Goal: Transaction & Acquisition: Purchase product/service

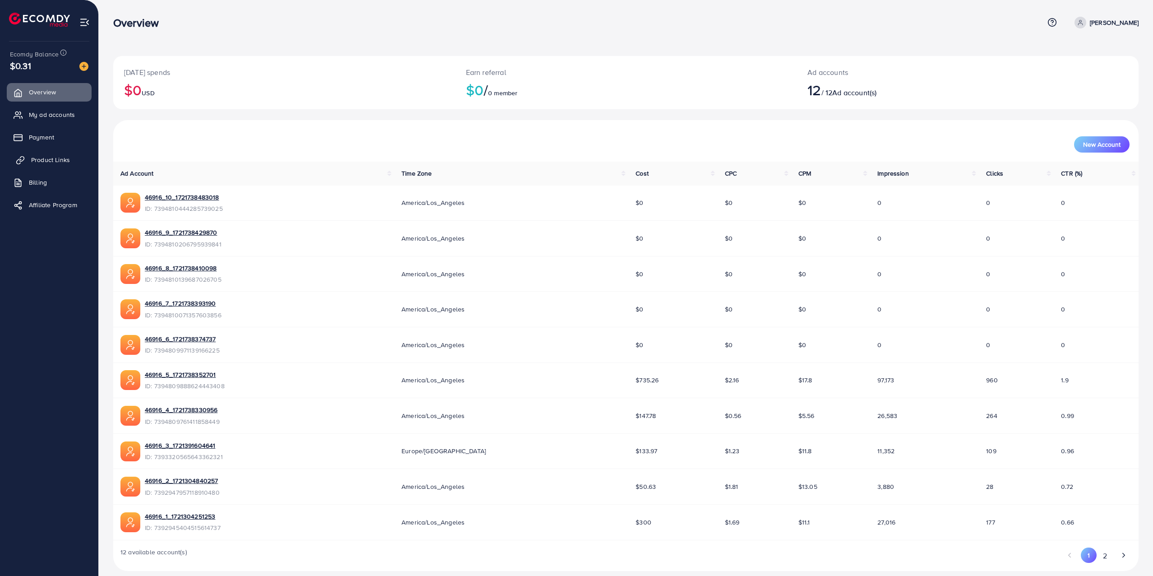
click at [62, 165] on link "Product Links" at bounding box center [49, 160] width 85 height 18
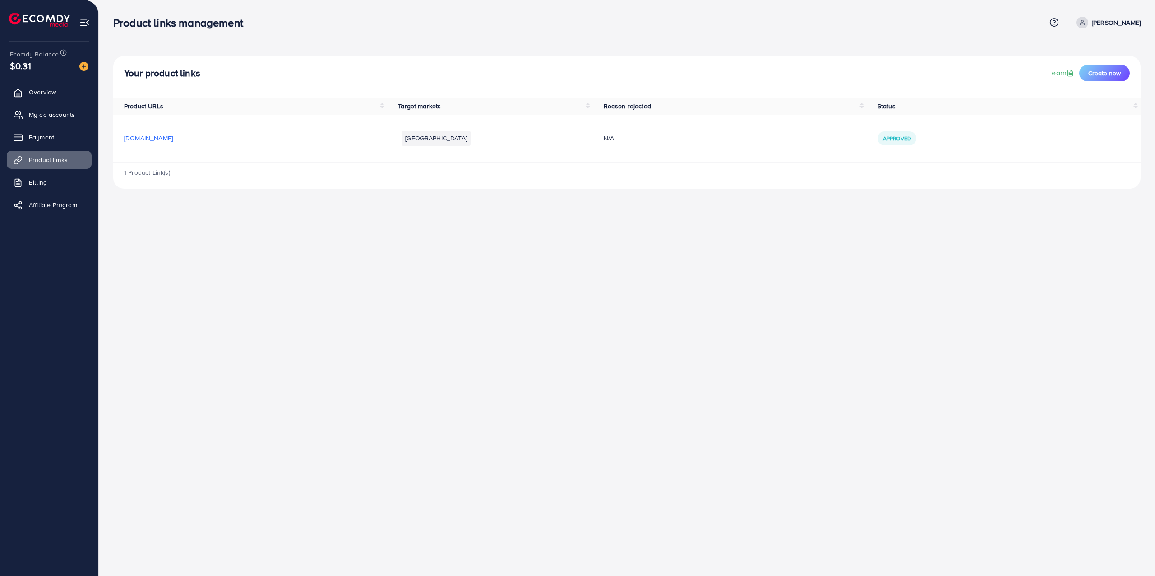
drag, startPoint x: 39, startPoint y: 93, endPoint x: 242, endPoint y: 31, distance: 212.4
click at [39, 93] on span "Overview" at bounding box center [42, 92] width 27 height 9
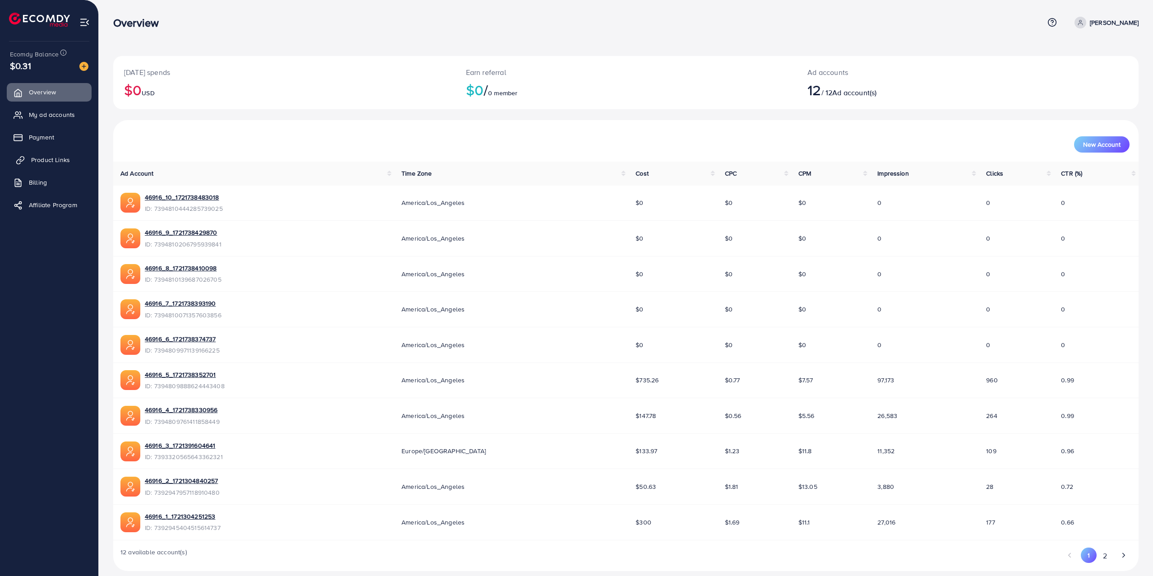
click at [67, 159] on span "Product Links" at bounding box center [50, 159] width 39 height 9
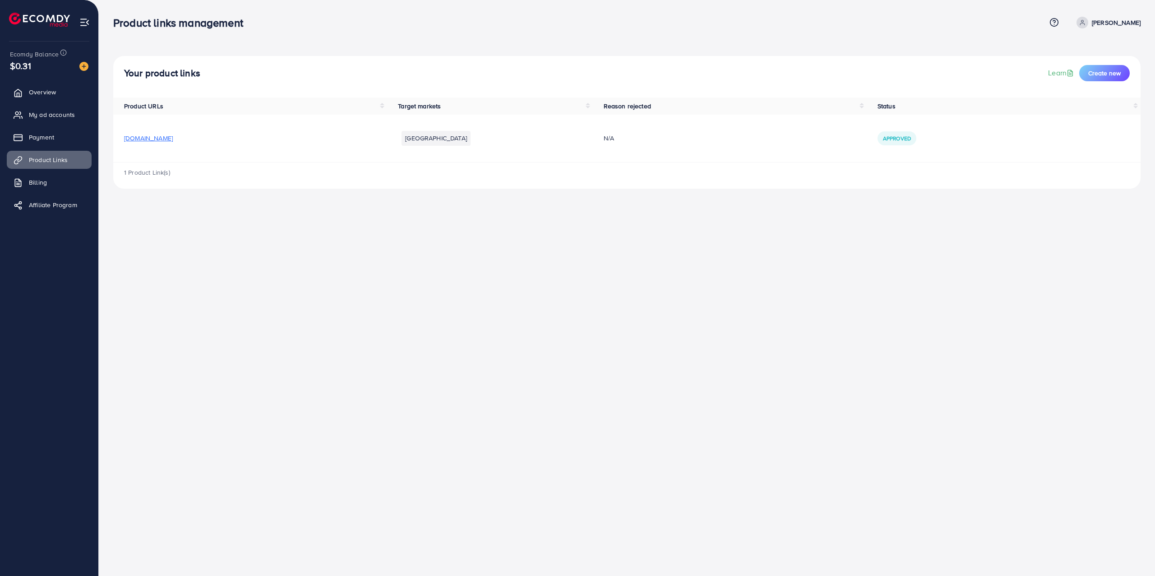
click at [893, 135] on span "Approved" at bounding box center [897, 138] width 28 height 8
click at [818, 145] on td "N/A" at bounding box center [730, 138] width 274 height 47
click at [1107, 76] on span "Create new" at bounding box center [1104, 73] width 32 height 9
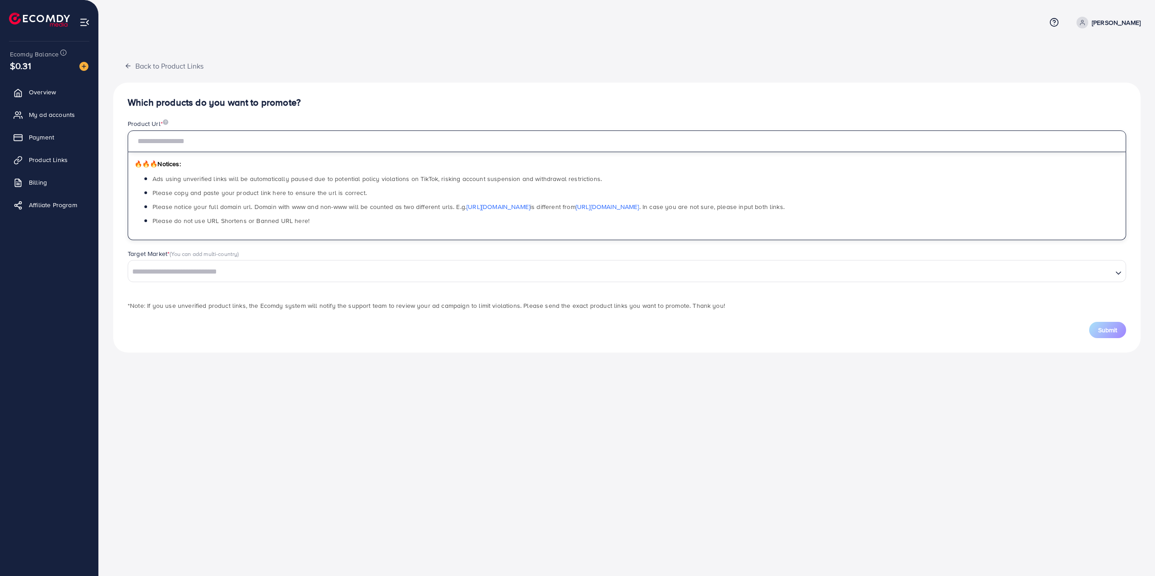
click at [300, 143] on input "text" at bounding box center [627, 141] width 999 height 22
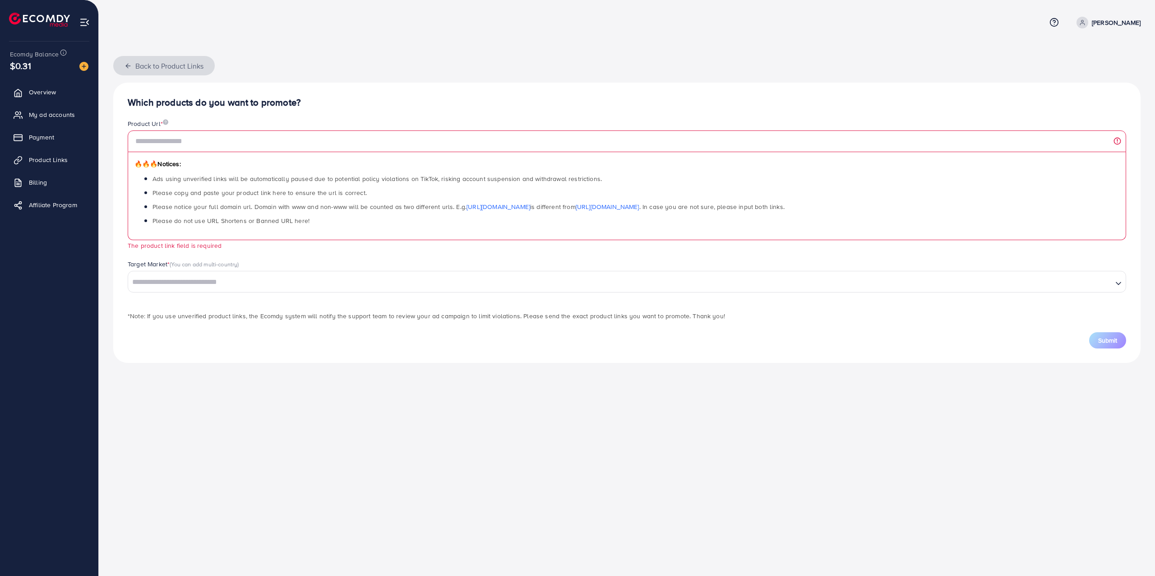
click at [127, 60] on button "Back to Product Links" at bounding box center [164, 65] width 102 height 19
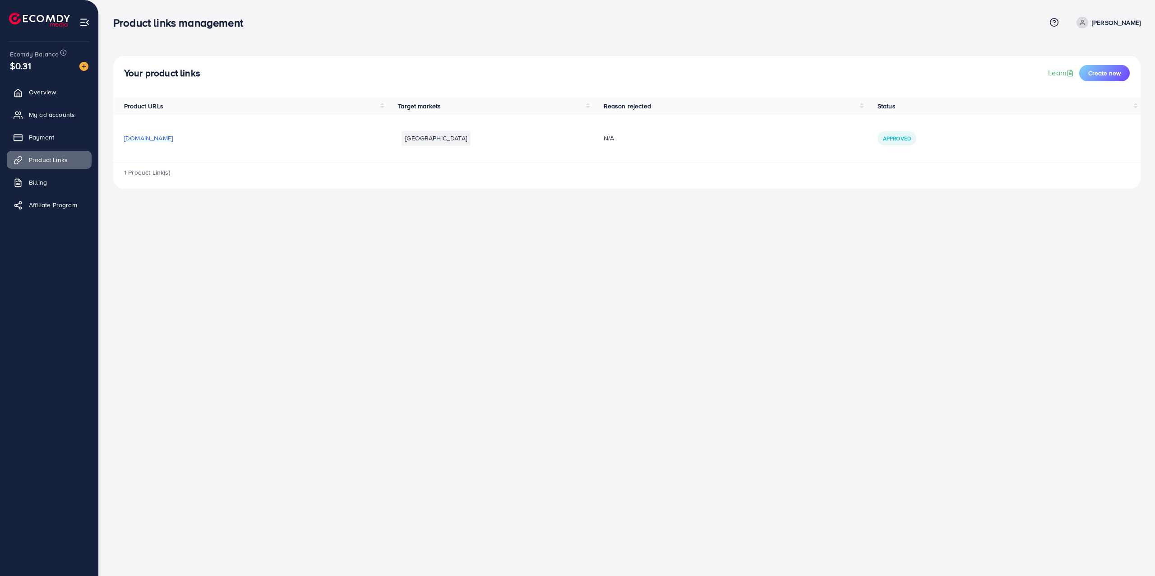
click at [162, 70] on h4 "Your product links" at bounding box center [162, 73] width 76 height 11
click at [166, 71] on h4 "Your product links" at bounding box center [162, 73] width 76 height 11
click at [223, 71] on div "Your product links Learn Create new" at bounding box center [627, 73] width 1006 height 16
drag, startPoint x: 203, startPoint y: 68, endPoint x: 111, endPoint y: 75, distance: 92.8
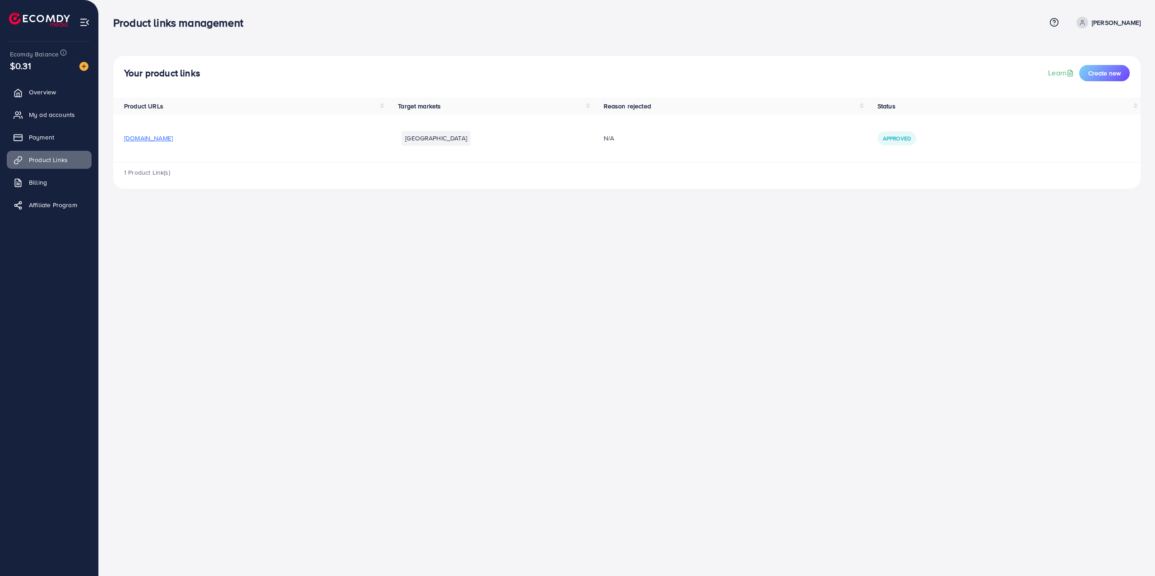
click at [111, 75] on div "Your product links Learn Create new Product URLs Target markets Reason rejected…" at bounding box center [627, 101] width 1056 height 203
click at [161, 77] on h4 "Your product links" at bounding box center [162, 73] width 76 height 11
drag, startPoint x: 166, startPoint y: 138, endPoint x: 210, endPoint y: 136, distance: 43.8
click at [118, 139] on td "[DOMAIN_NAME]" at bounding box center [250, 138] width 274 height 47
click at [249, 132] on td "[DOMAIN_NAME]" at bounding box center [250, 138] width 274 height 47
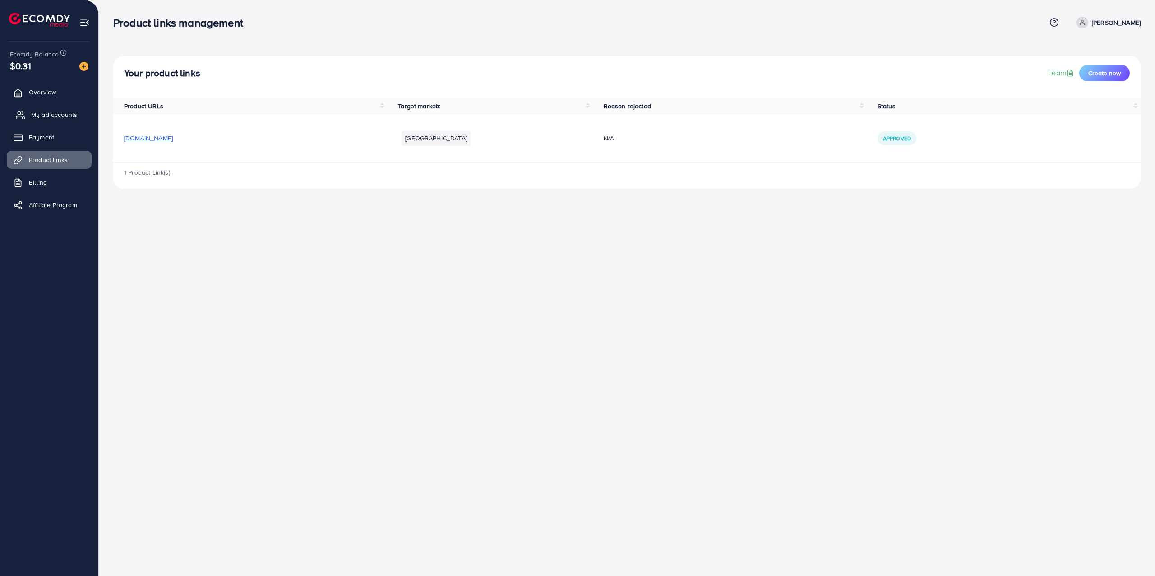
click at [64, 119] on span "My ad accounts" at bounding box center [54, 114] width 46 height 9
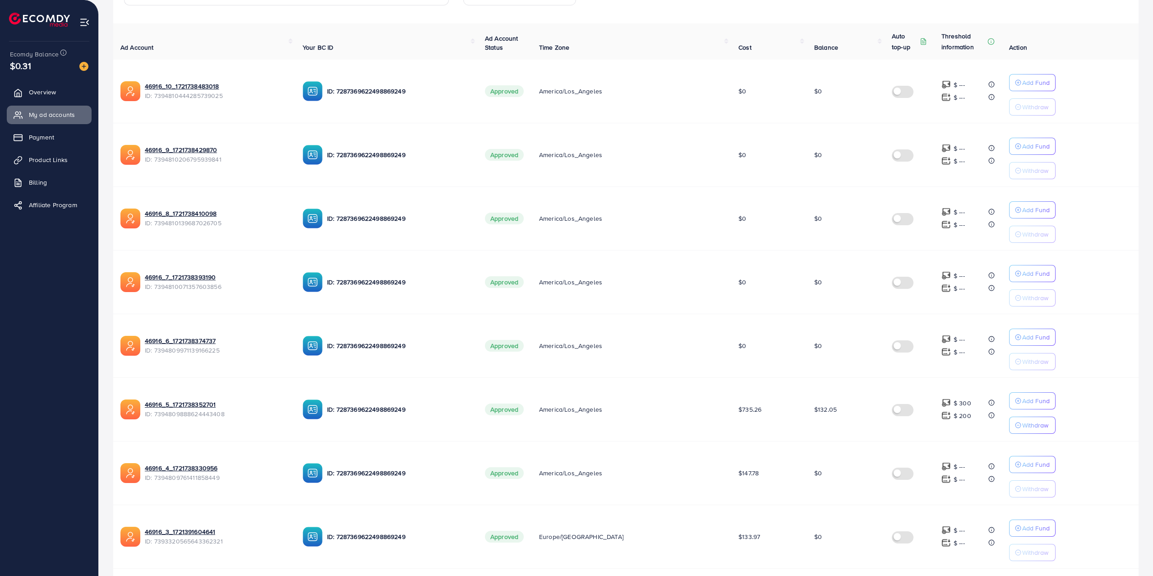
scroll to position [351, 0]
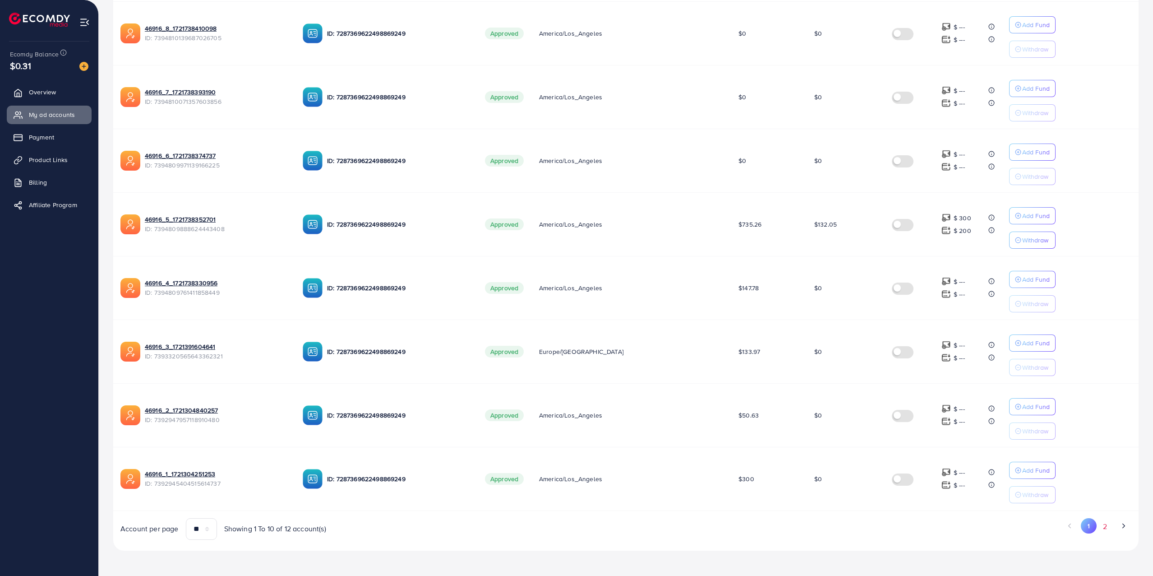
click at [1103, 518] on button "2" at bounding box center [1105, 526] width 16 height 17
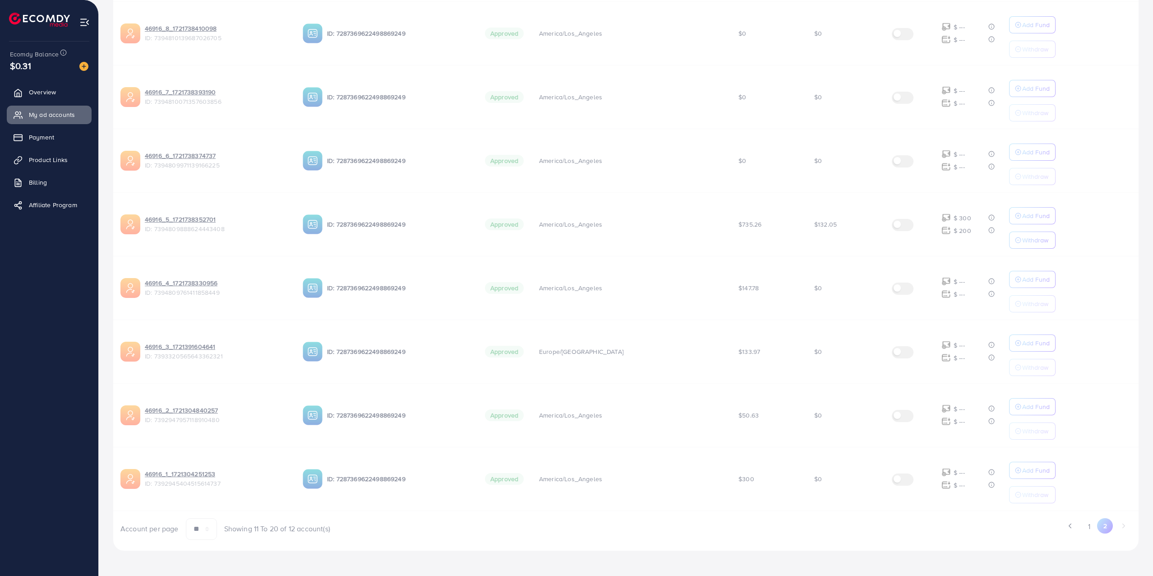
scroll to position [0, 0]
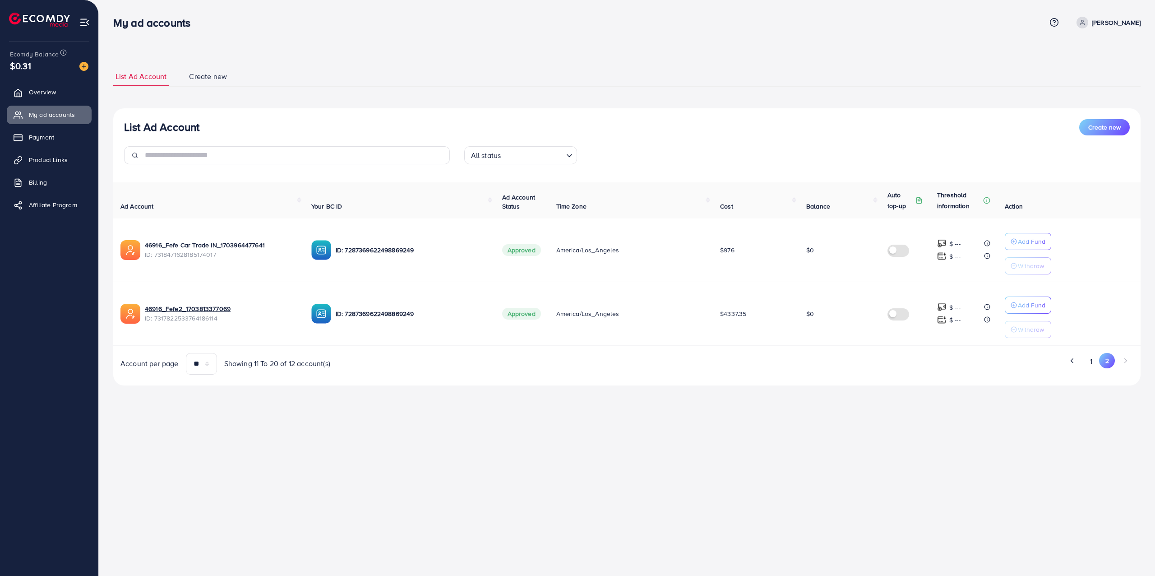
click at [1087, 364] on button "1" at bounding box center [1091, 361] width 16 height 17
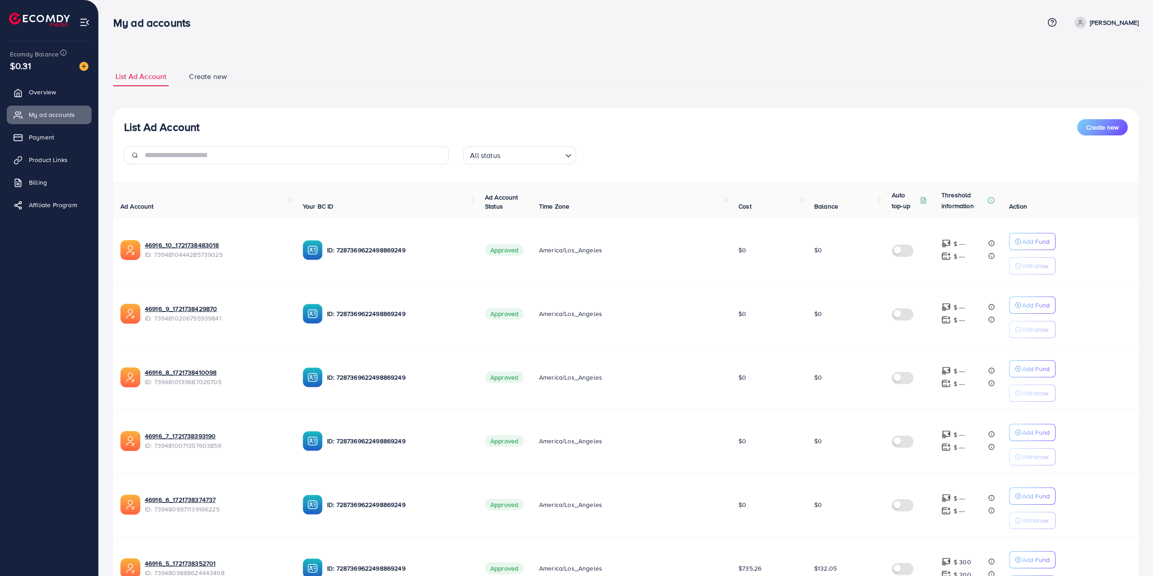
click at [1120, 21] on p "[PERSON_NAME]" at bounding box center [1114, 22] width 49 height 11
click at [1100, 44] on link "Profile" at bounding box center [1096, 54] width 86 height 20
select select "**********"
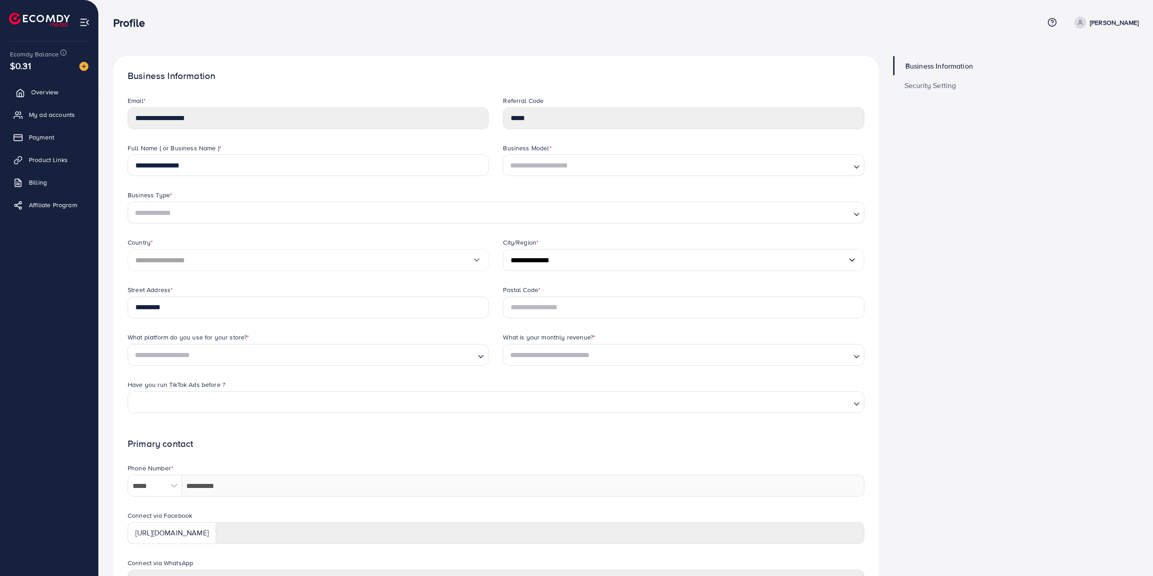
click at [51, 89] on span "Overview" at bounding box center [44, 92] width 27 height 9
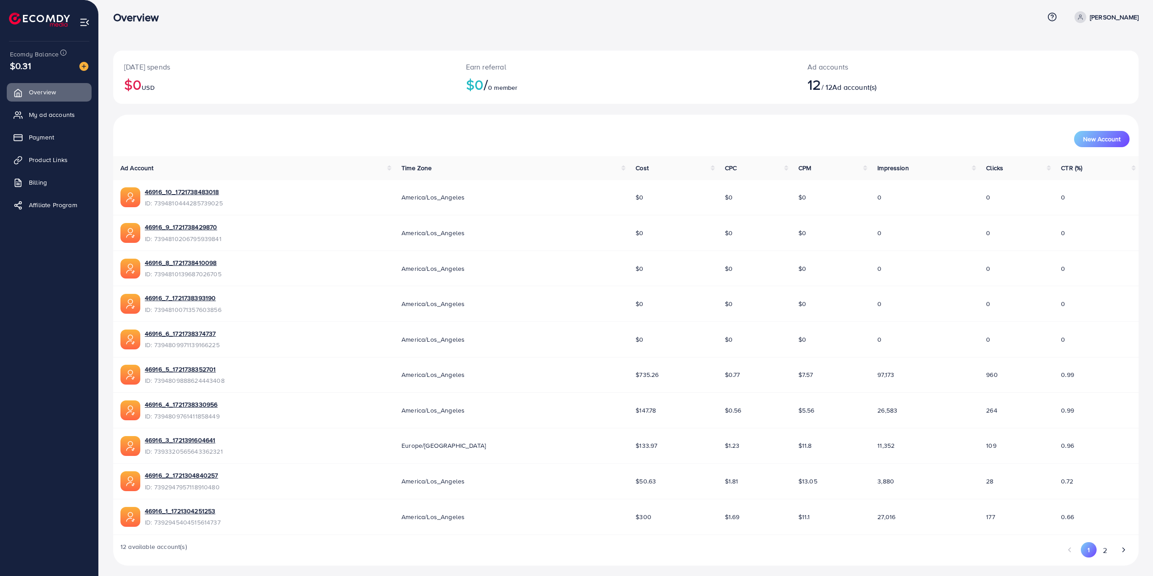
scroll to position [11, 0]
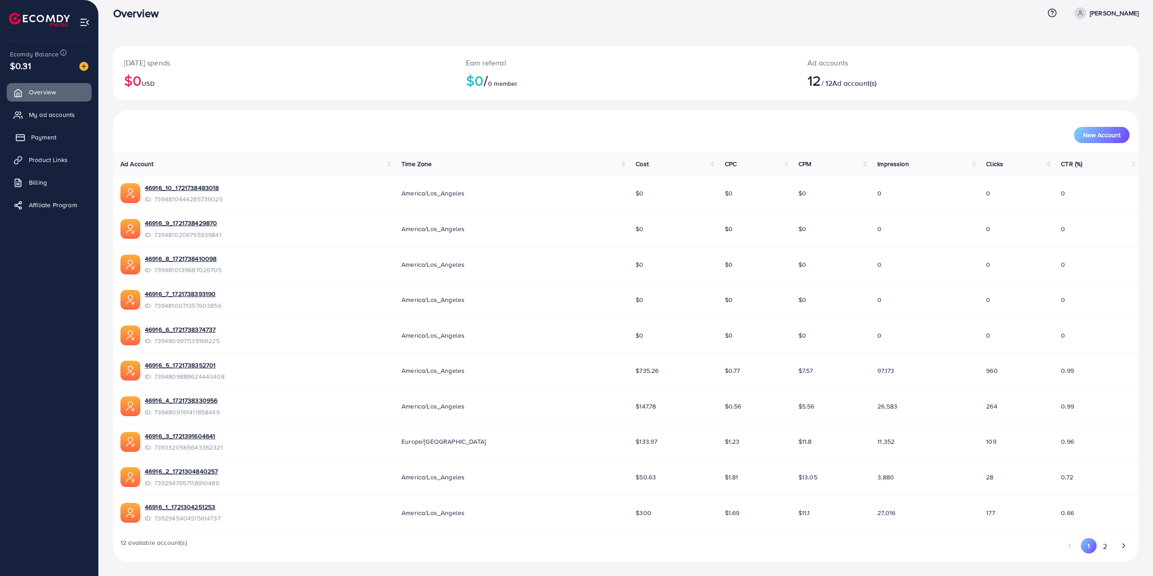
click at [44, 140] on span "Payment" at bounding box center [43, 137] width 25 height 9
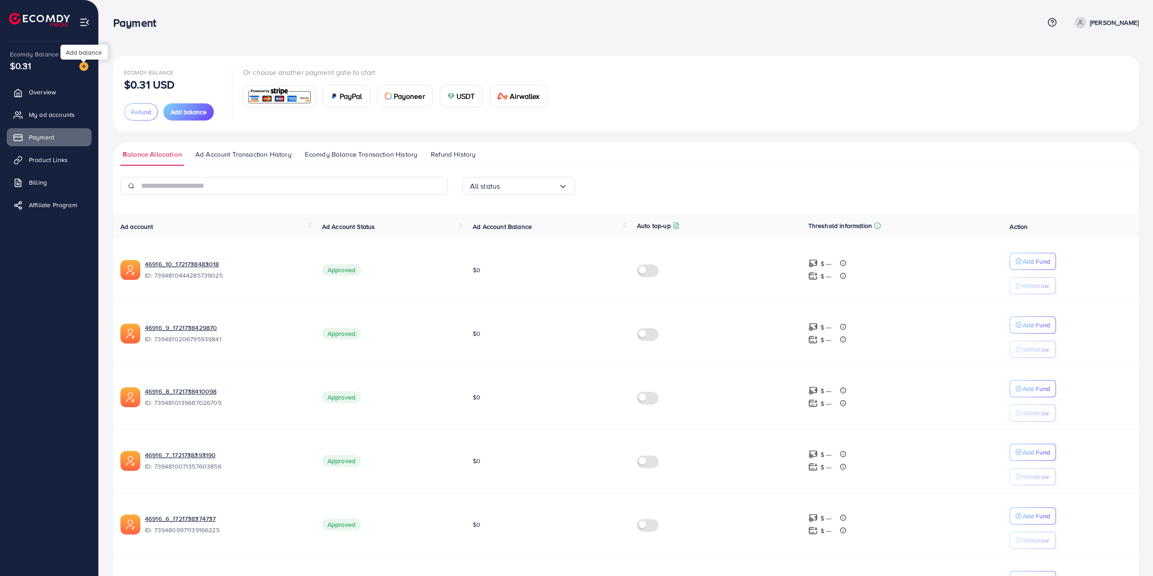
click at [87, 66] on img at bounding box center [83, 66] width 9 height 9
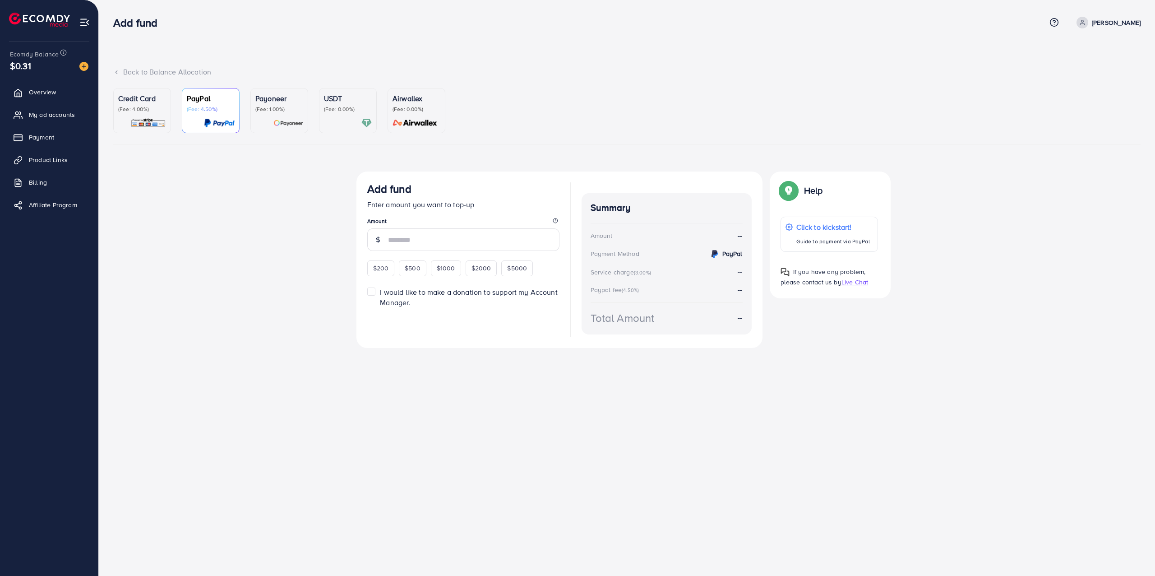
click at [338, 129] on link "USDT (Fee: 0.00%)" at bounding box center [348, 110] width 58 height 45
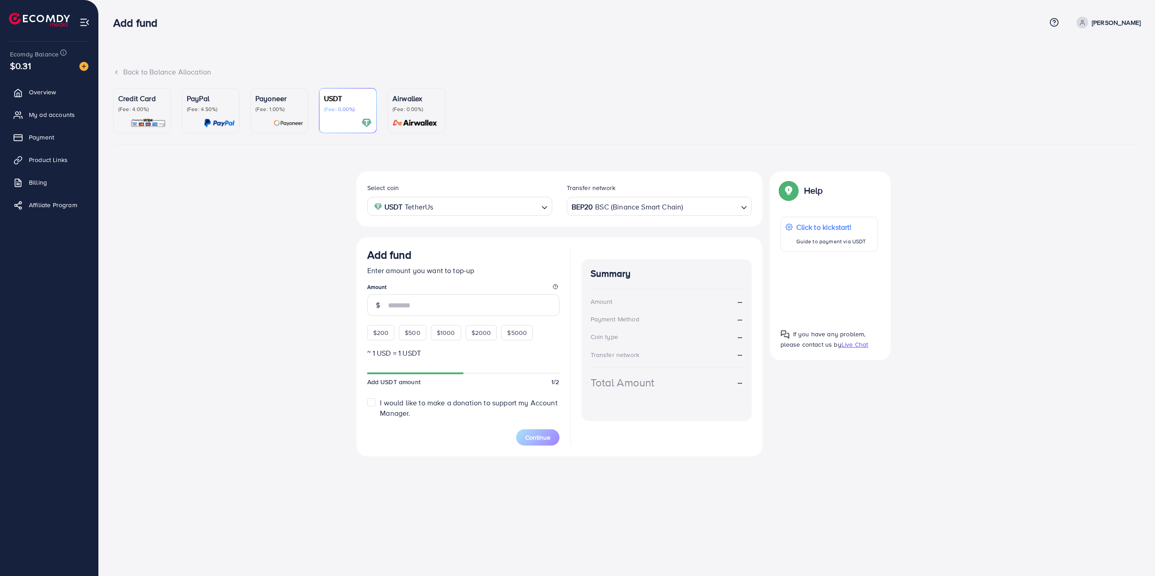
click at [629, 201] on div "BEP20 BSC (Binance Smart Chain)" at bounding box center [654, 206] width 168 height 16
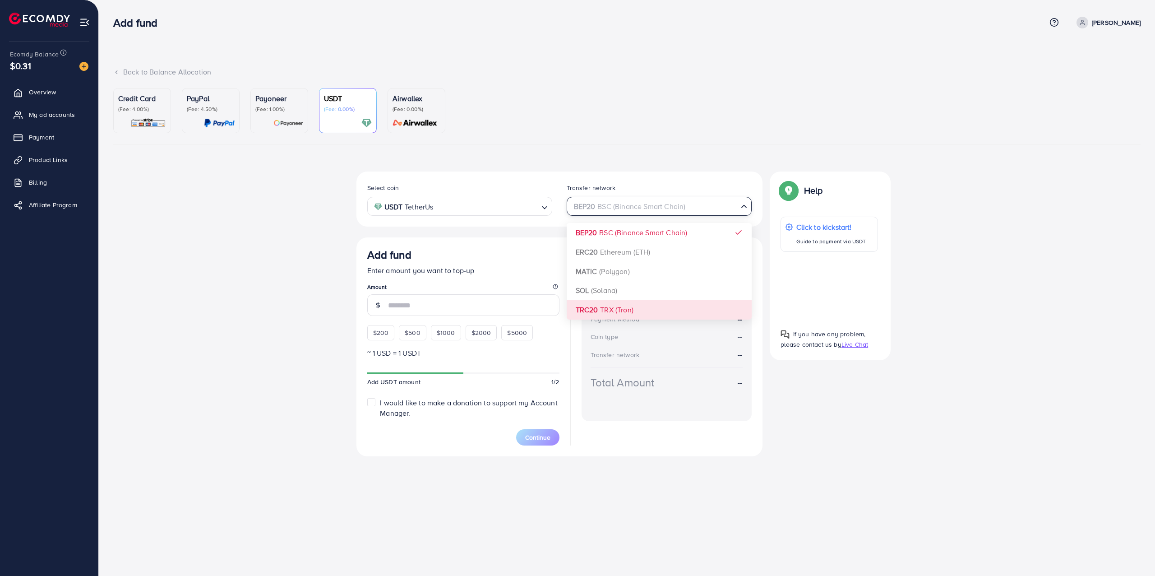
click at [622, 305] on div "Select coin USDT TetherUs Loading... Transfer network BEP20 BSC (Binance Smart …" at bounding box center [559, 313] width 406 height 285
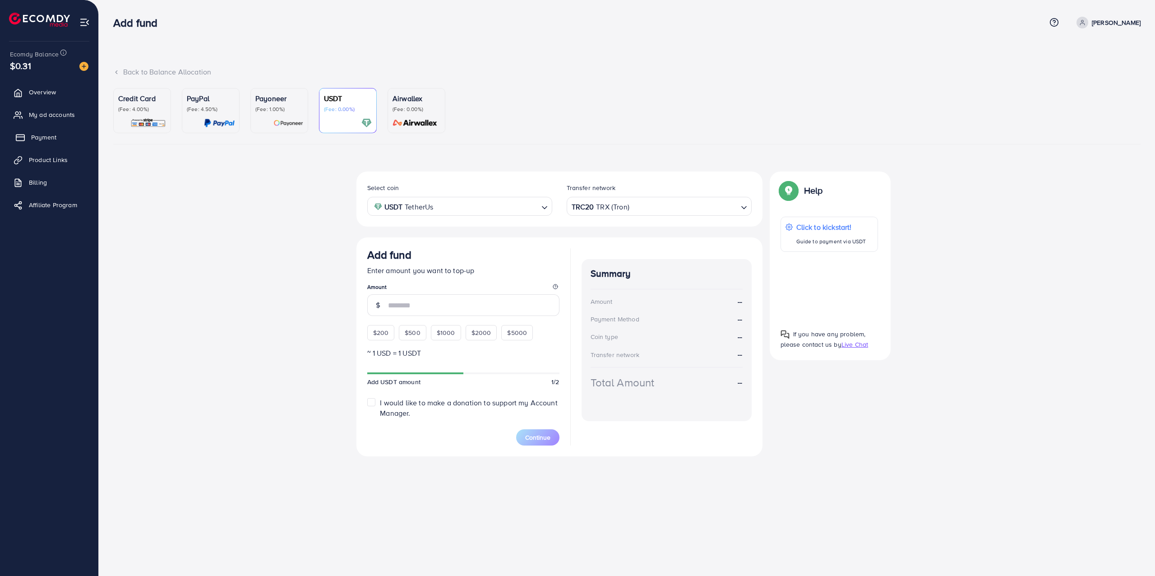
click at [56, 139] on span "Payment" at bounding box center [43, 137] width 25 height 9
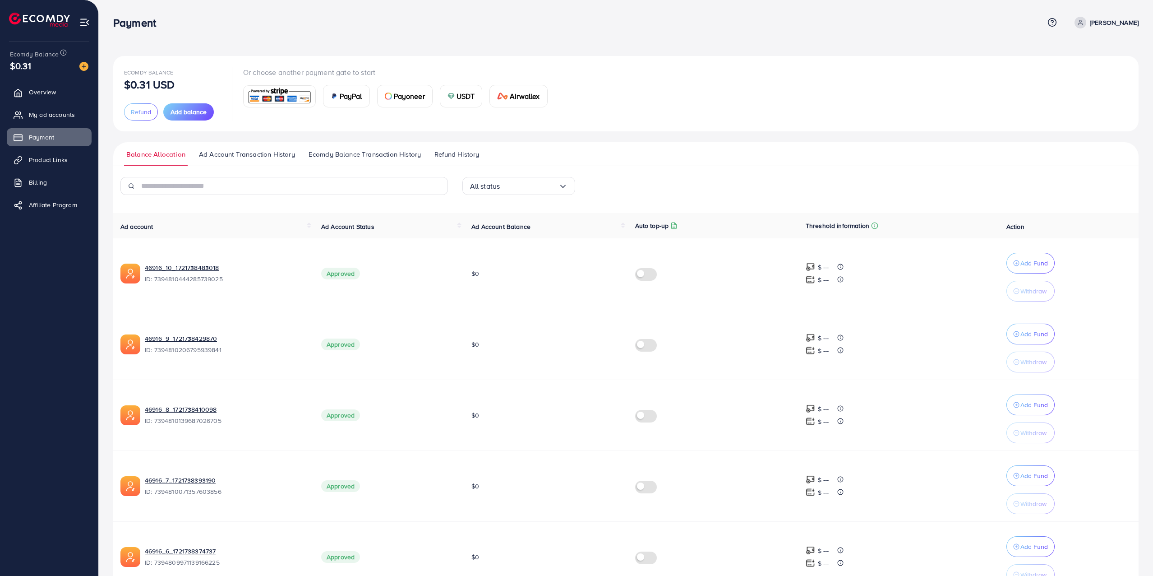
click at [267, 161] on link "Ad Account Transaction History" at bounding box center [247, 157] width 101 height 16
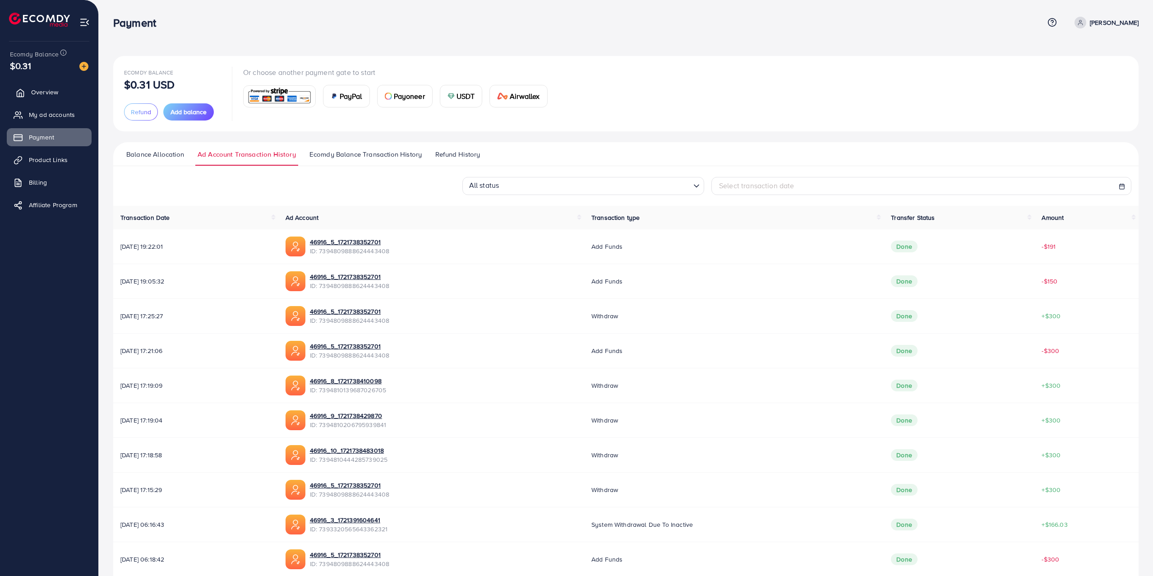
click at [47, 85] on link "Overview" at bounding box center [49, 92] width 85 height 18
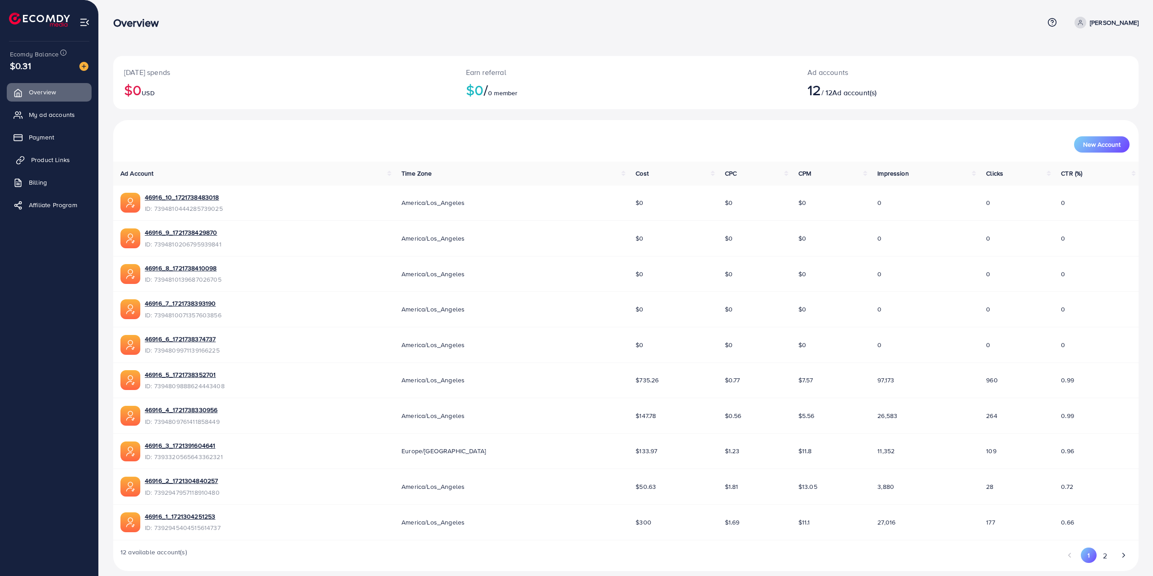
click at [38, 161] on span "Product Links" at bounding box center [50, 159] width 39 height 9
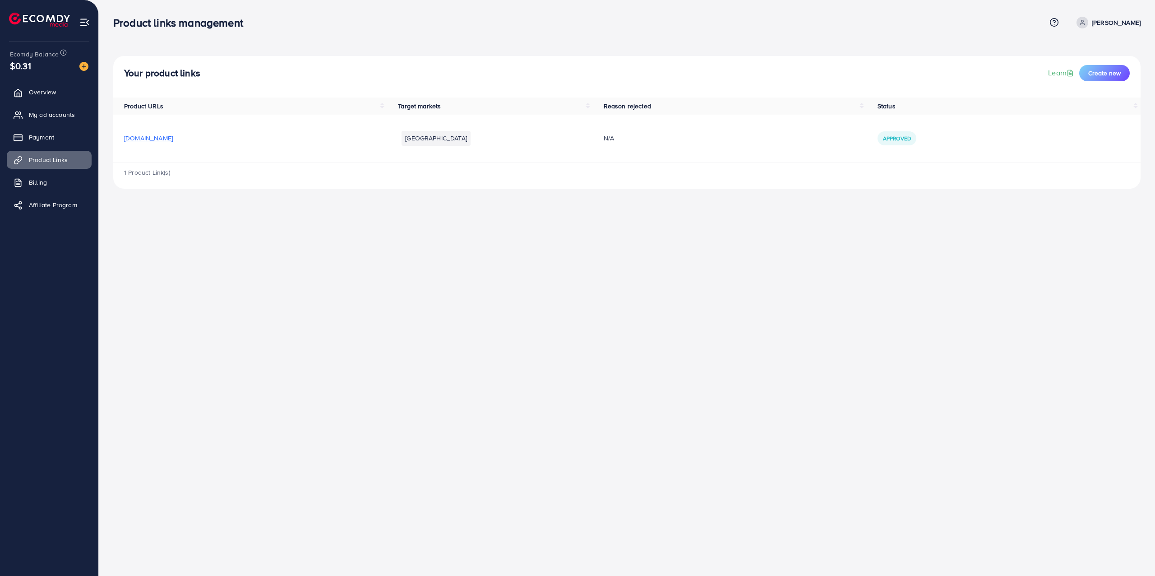
click at [487, 282] on div "Product links management Help Center Contact Support Term and policy About Us […" at bounding box center [577, 288] width 1155 height 576
click at [142, 172] on span "1 Product Link(s)" at bounding box center [147, 172] width 46 height 9
click at [250, 199] on div "Your product links Learn Create new Product URLs Target markets Reason rejected…" at bounding box center [627, 101] width 1056 height 203
click at [53, 93] on span "Overview" at bounding box center [44, 92] width 27 height 9
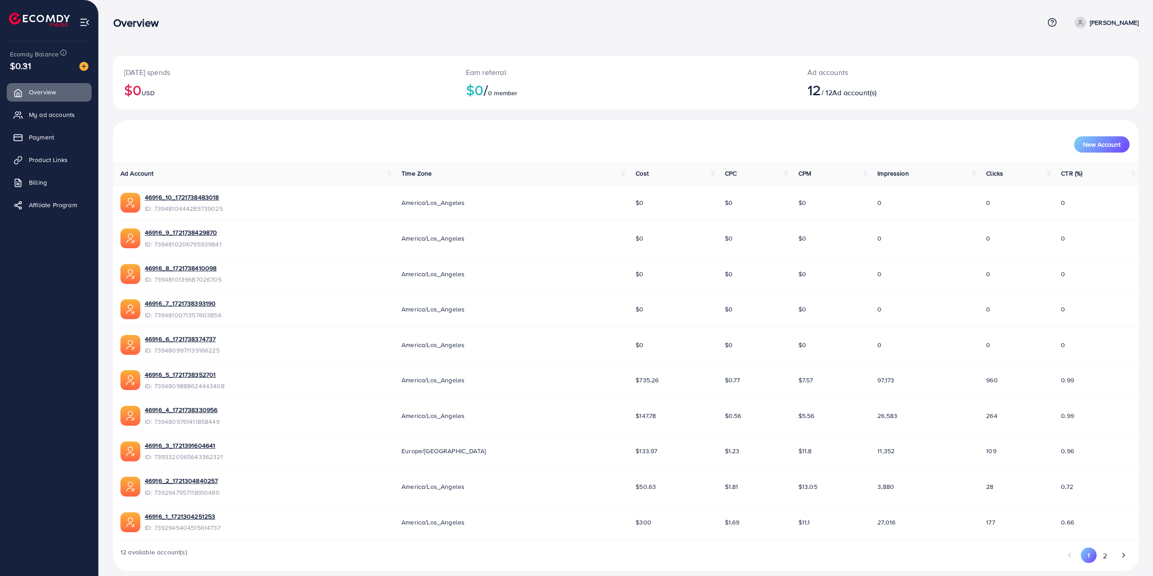
click at [580, 44] on div "[DATE] spends $0 USD Earn referral $0 / 0 member Ad accounts 12 / 12 Ad account…" at bounding box center [626, 292] width 1055 height 585
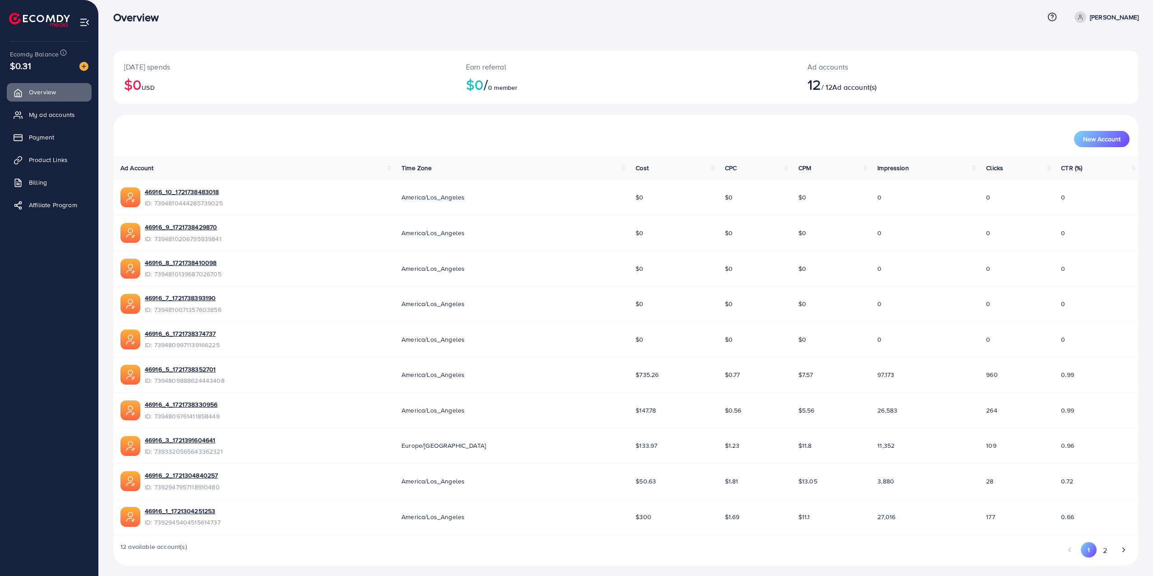
scroll to position [11, 0]
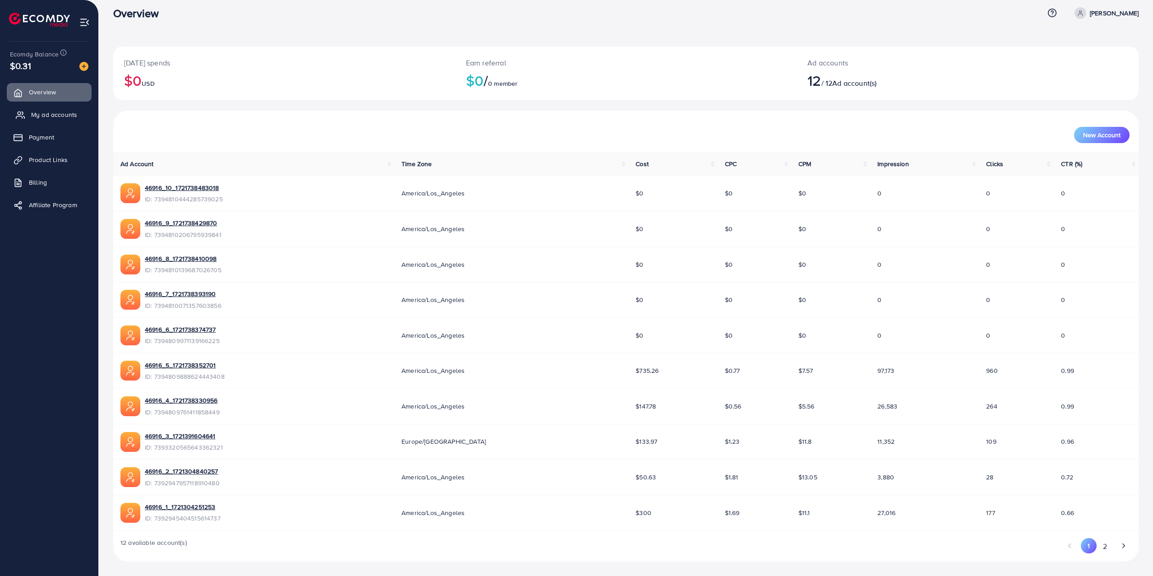
click at [58, 114] on span "My ad accounts" at bounding box center [54, 114] width 46 height 9
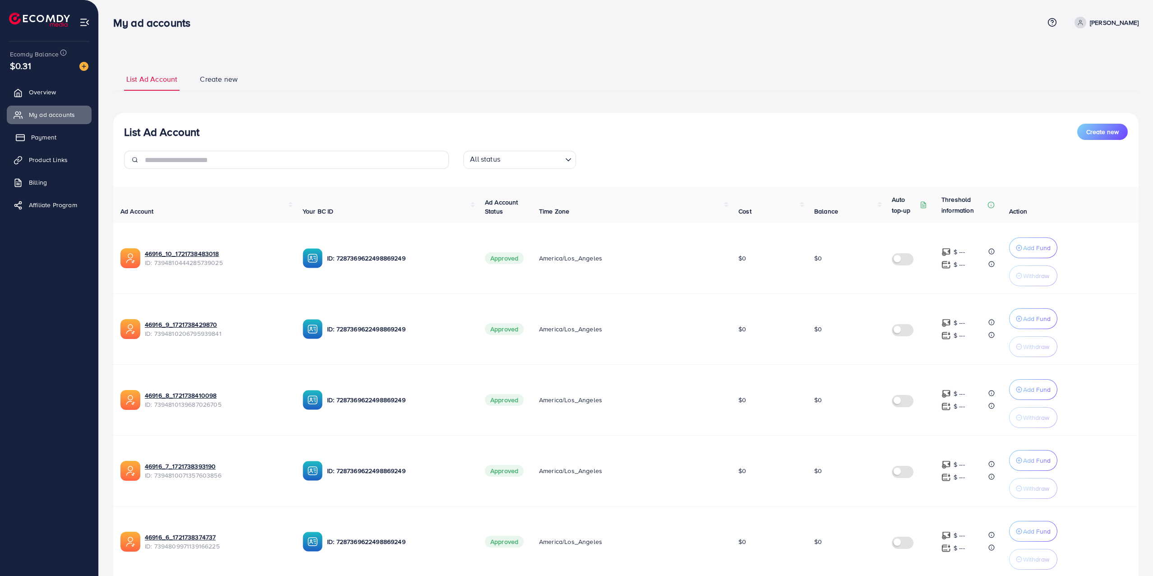
click at [58, 138] on link "Payment" at bounding box center [49, 137] width 85 height 18
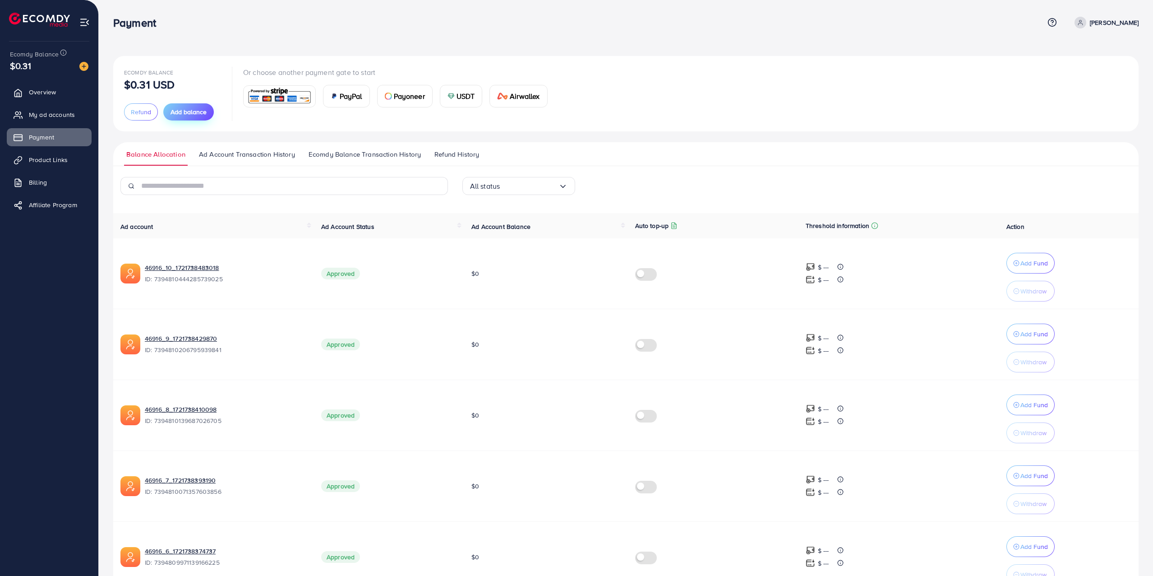
click at [176, 111] on span "Add balance" at bounding box center [189, 111] width 36 height 9
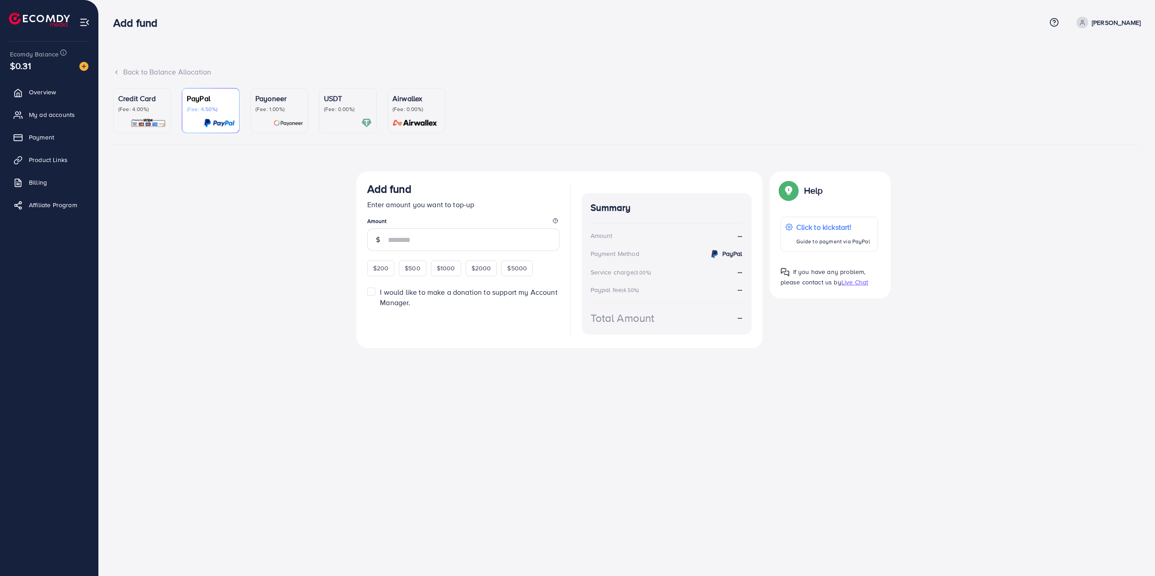
click at [339, 121] on div at bounding box center [348, 123] width 48 height 10
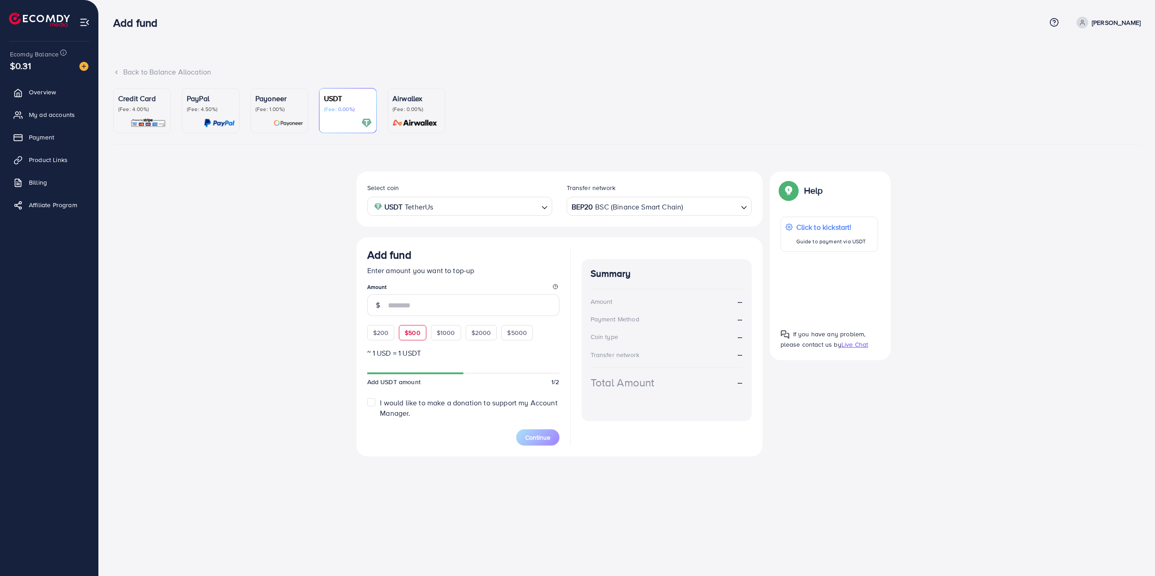
click at [410, 331] on span "$500" at bounding box center [413, 332] width 16 height 9
type input "***"
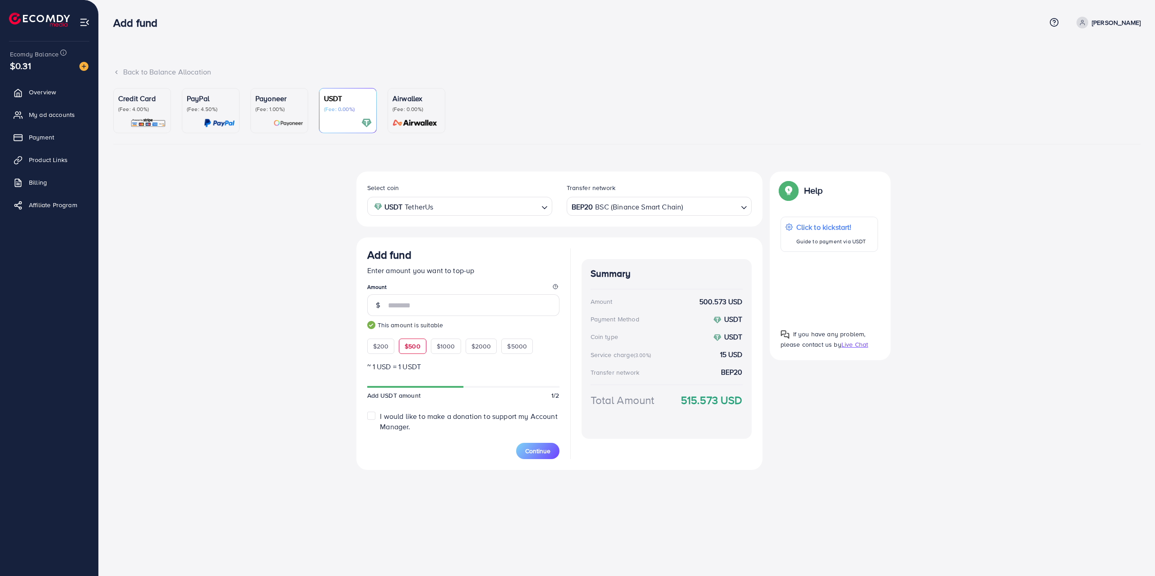
click at [644, 210] on div "BEP20 BSC (Binance Smart Chain)" at bounding box center [654, 206] width 168 height 16
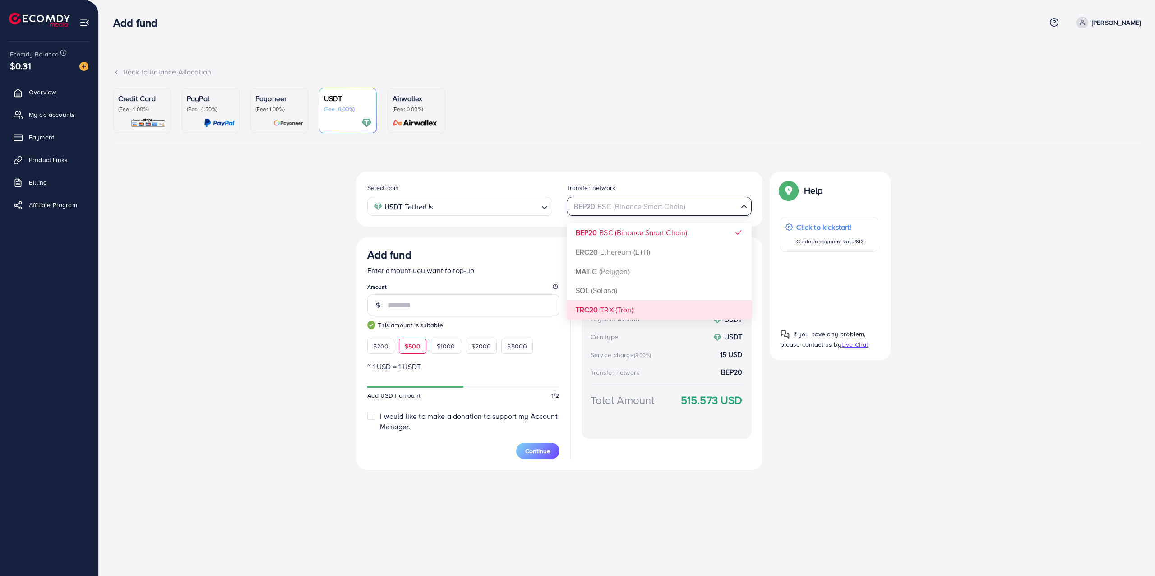
click at [616, 310] on div "Select coin USDT TetherUs Loading... Transfer network BEP20 BSC (Binance Smart …" at bounding box center [559, 320] width 406 height 298
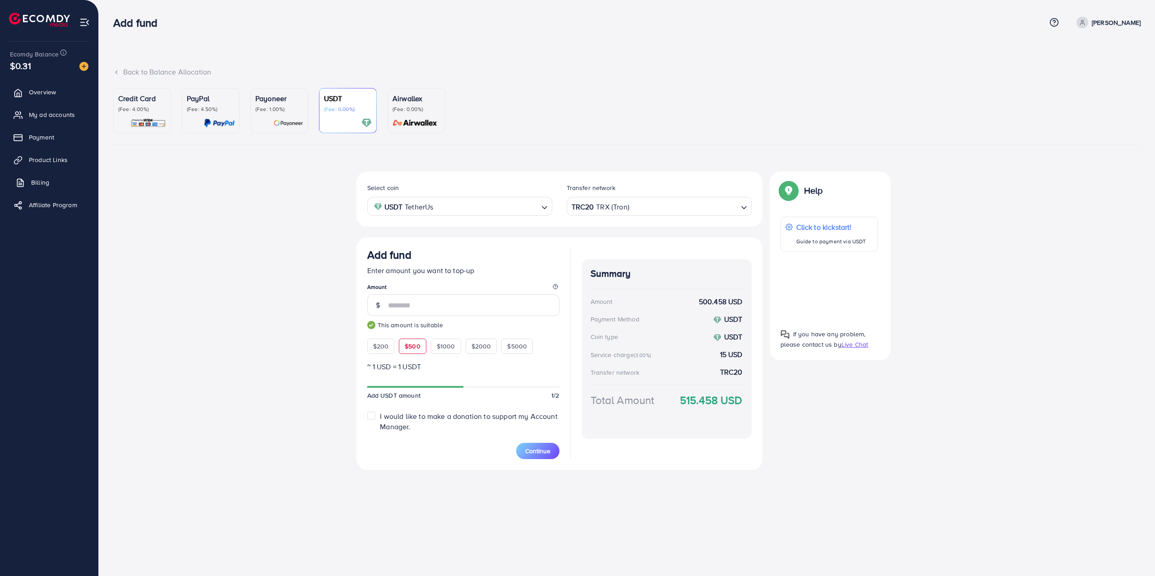
click at [54, 177] on link "Billing" at bounding box center [49, 182] width 85 height 18
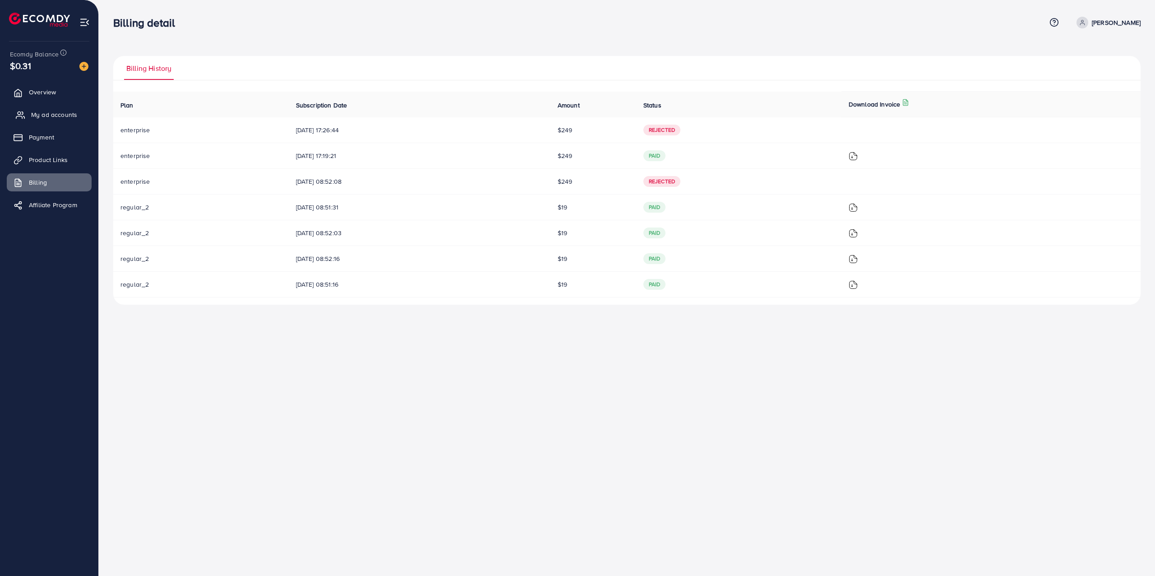
click at [31, 117] on span "My ad accounts" at bounding box center [54, 114] width 46 height 9
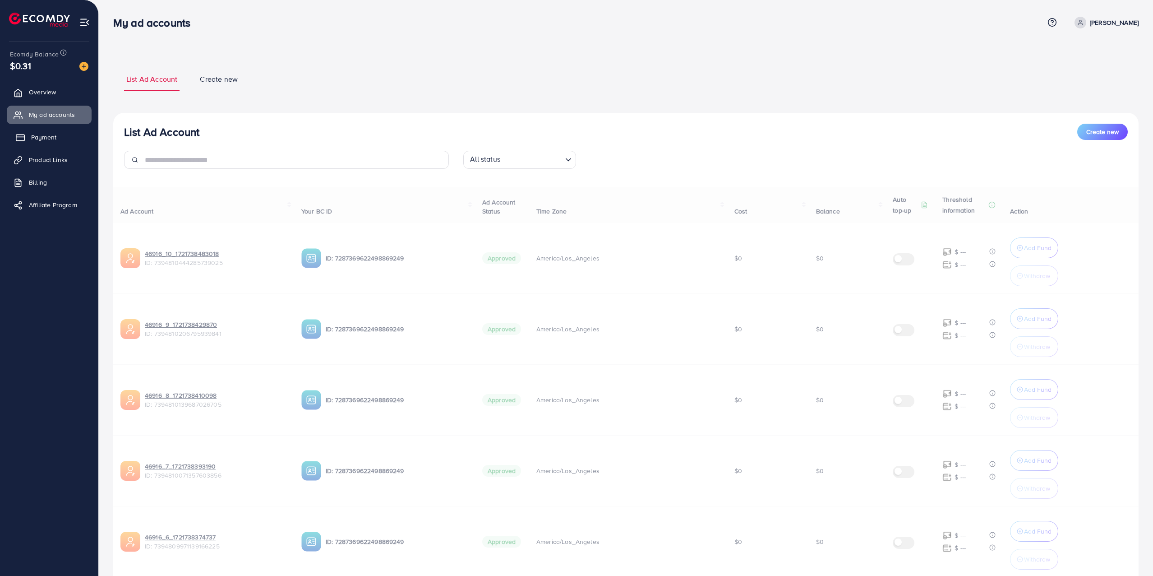
click at [60, 134] on link "Payment" at bounding box center [49, 137] width 85 height 18
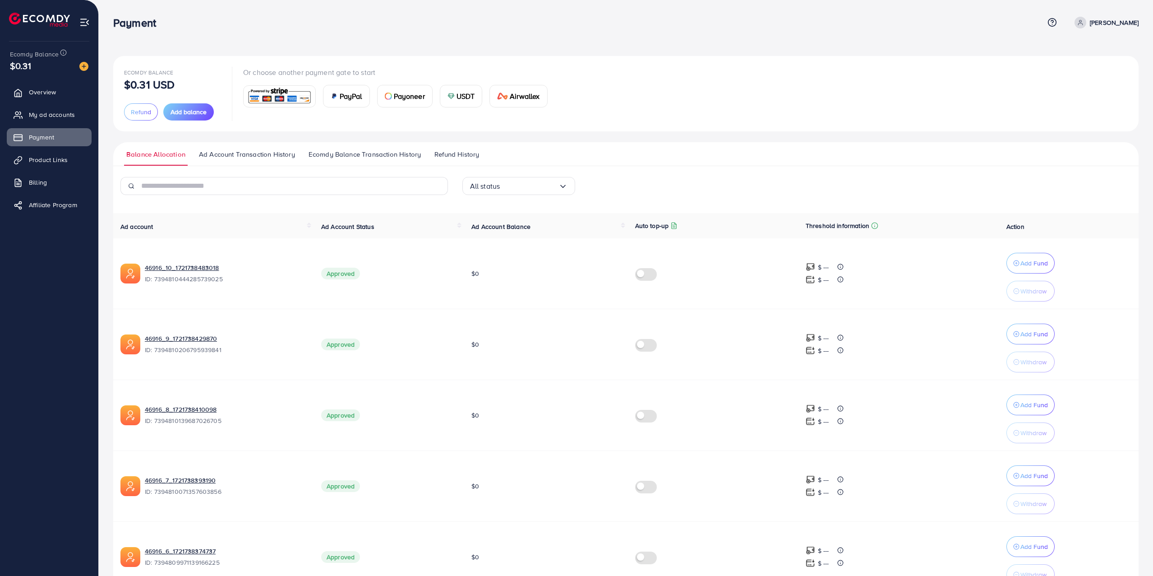
click at [299, 96] on img at bounding box center [279, 96] width 66 height 19
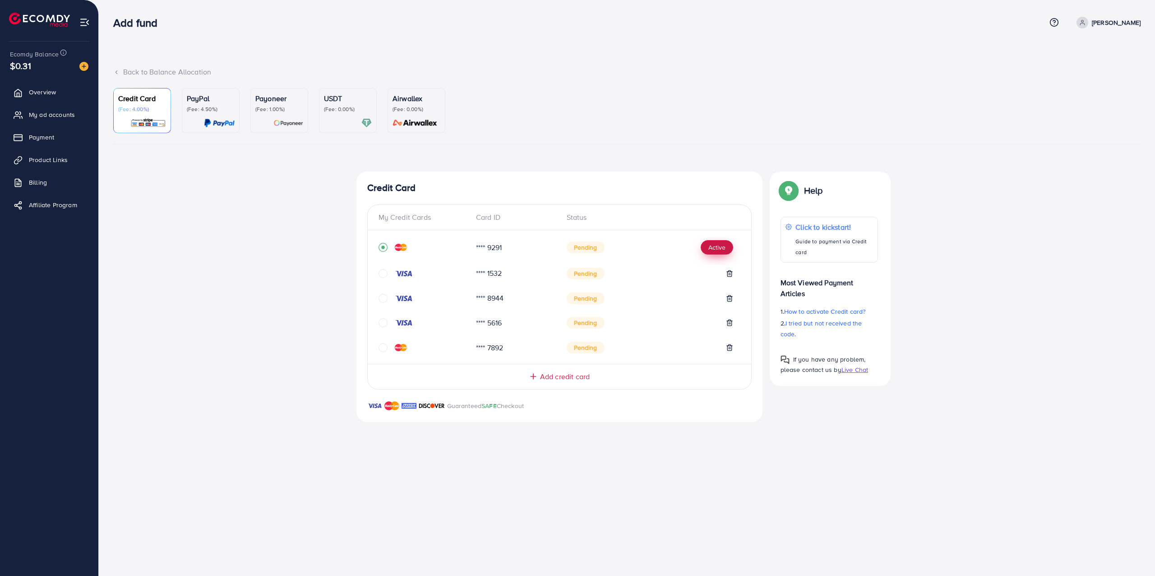
click at [721, 246] on button "Active" at bounding box center [717, 247] width 32 height 14
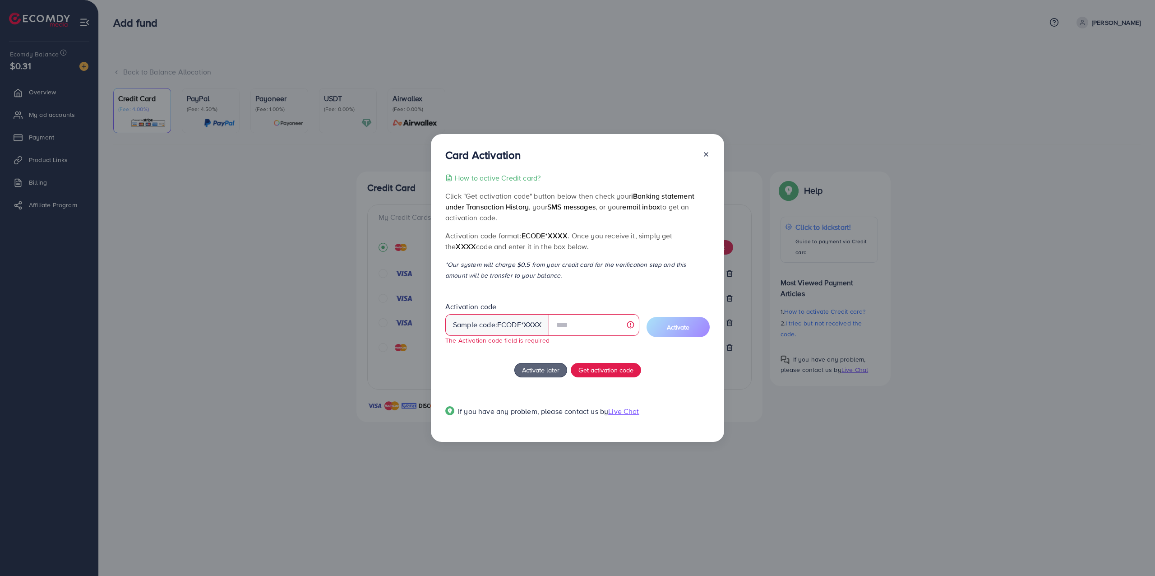
click at [526, 329] on div "Sample code: ecode *XXXX" at bounding box center [497, 325] width 104 height 22
click at [584, 322] on input "text" at bounding box center [594, 325] width 91 height 22
click at [703, 154] on icon at bounding box center [706, 154] width 7 height 7
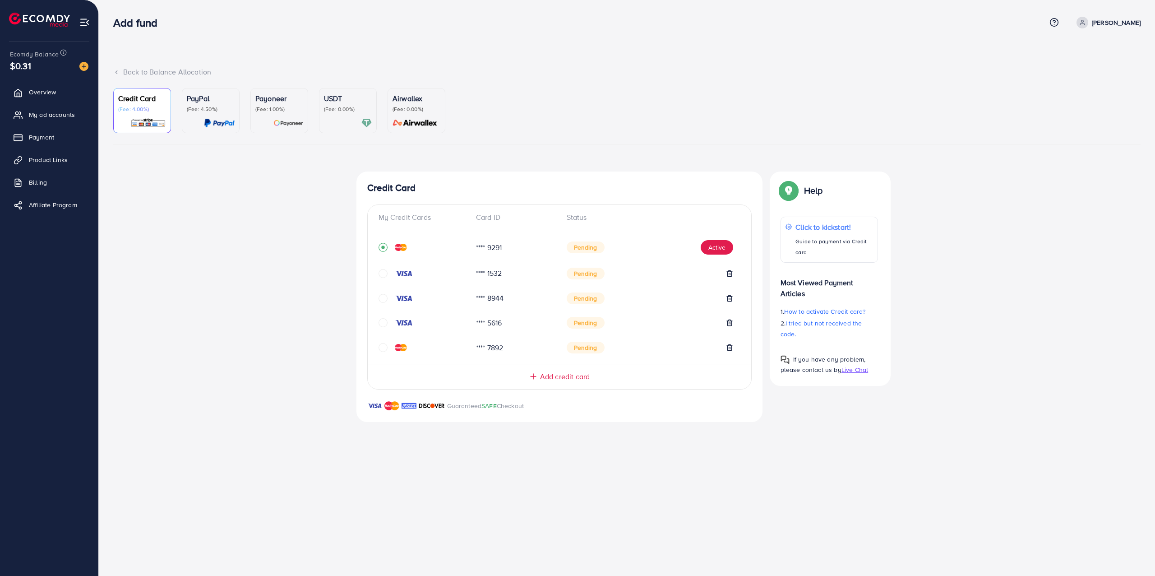
click at [210, 114] on div "PayPal (Fee: 4.50%)" at bounding box center [211, 110] width 48 height 35
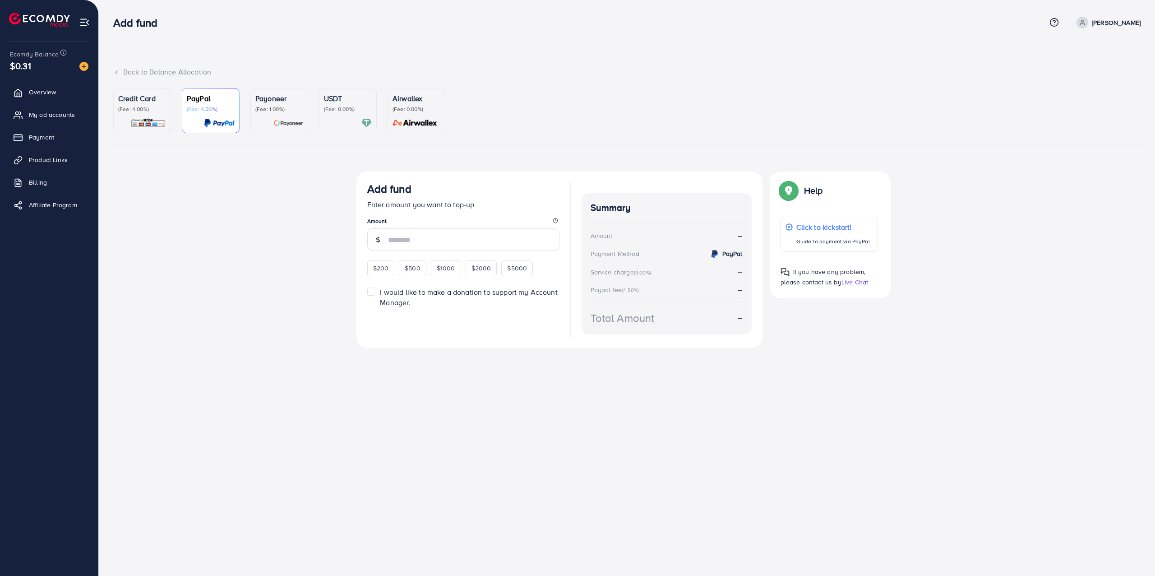
click at [130, 69] on div "Back to Balance Allocation" at bounding box center [626, 72] width 1027 height 10
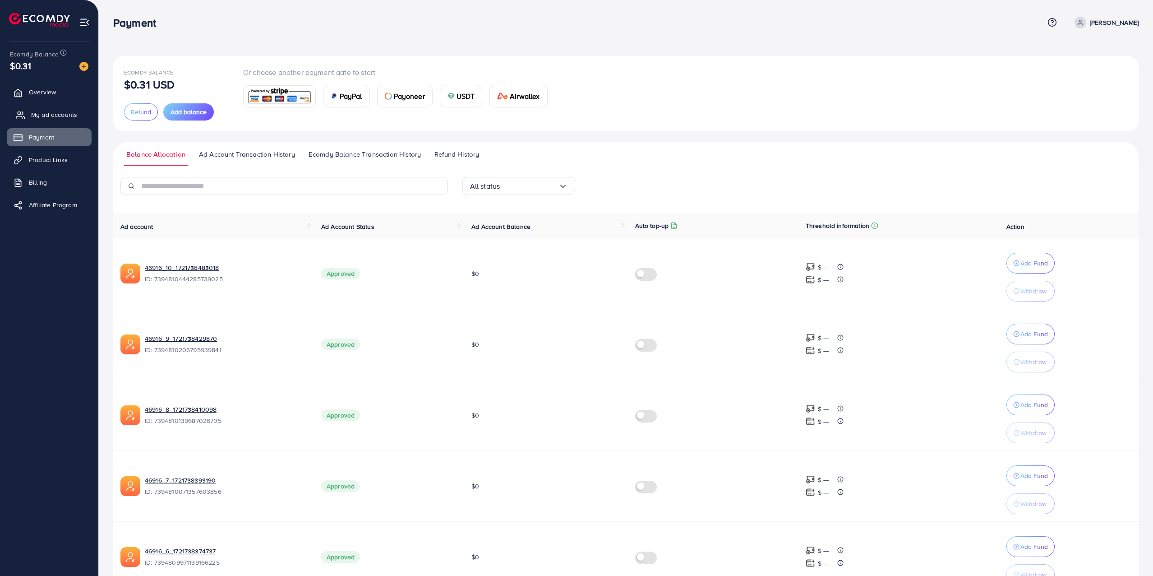
click at [62, 107] on link "My ad accounts" at bounding box center [49, 115] width 85 height 18
